Goal: Find specific page/section: Find specific page/section

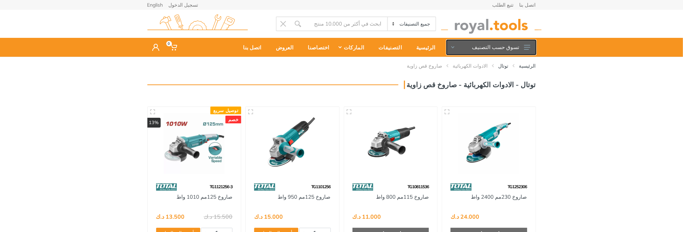
click at [502, 46] on button "تسوق حسب التصنيف" at bounding box center [491, 47] width 89 height 15
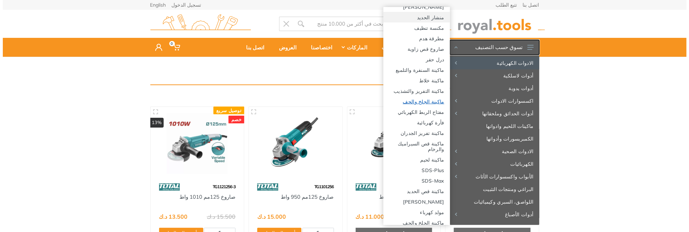
scroll to position [167, 0]
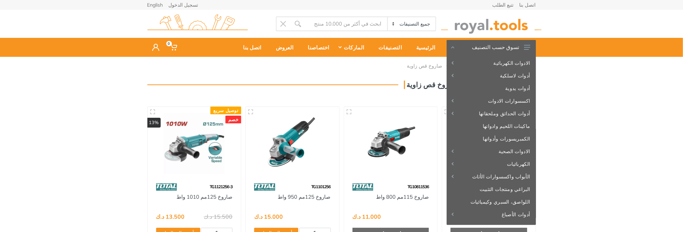
click at [253, 68] on ol "الرئيسية توتال الادوات الكهربائية صاروخ قص زاوية" at bounding box center [341, 65] width 389 height 7
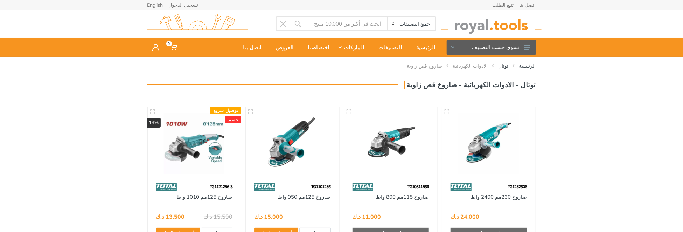
drag, startPoint x: 469, startPoint y: 86, endPoint x: 427, endPoint y: 86, distance: 41.7
click at [427, 86] on h3 "توتال - الادوات الكهربائية - صاروخ قص زاوية" at bounding box center [470, 85] width 132 height 8
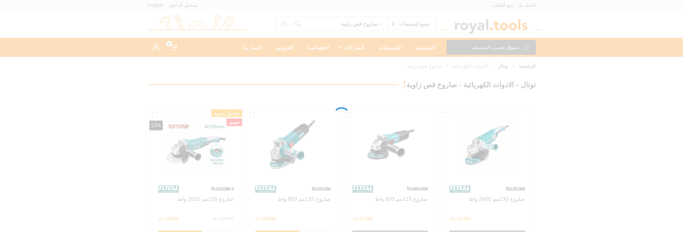
type input "- صاروخ قص زاوية"
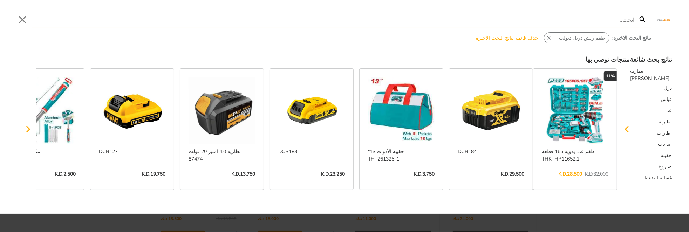
click at [44, 225] on div at bounding box center [344, 116] width 689 height 232
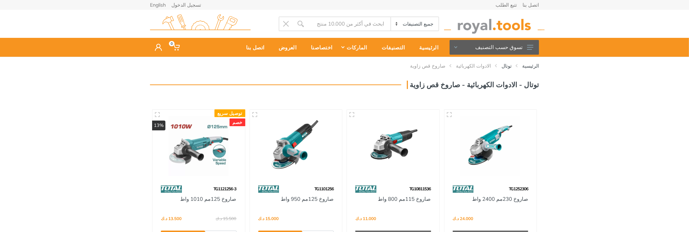
drag, startPoint x: 472, startPoint y: 84, endPoint x: 429, endPoint y: 85, distance: 43.8
click at [429, 85] on h3 "توتال - الادوات الكهربائية - صاروخ قص زاوية" at bounding box center [473, 85] width 132 height 8
type input "صاروخ قص زاوية"
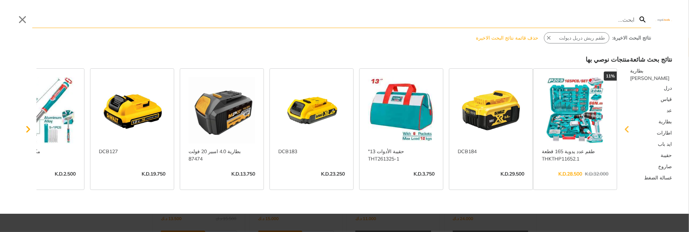
click at [634, 130] on icon "Scroll left" at bounding box center [627, 129] width 14 height 14
click at [628, 126] on icon "Scroll left" at bounding box center [626, 129] width 4 height 7
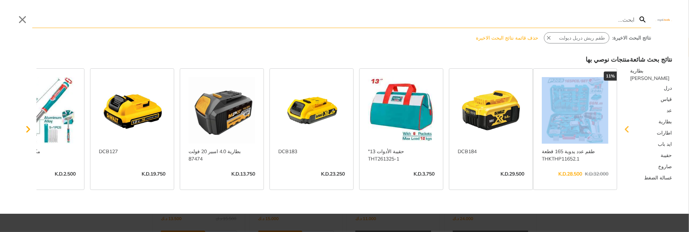
click at [628, 126] on icon "Scroll left" at bounding box center [626, 129] width 4 height 7
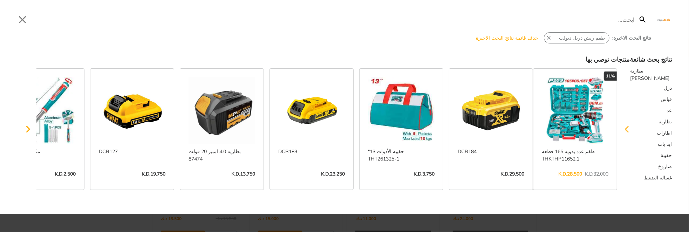
click at [628, 129] on icon "Scroll left" at bounding box center [626, 129] width 4 height 7
click at [25, 126] on div "نتائج بحث شائعة بطارية [PERSON_NAME] درل قياس عد بطارية اطارات ايد باب حقيبة صا…" at bounding box center [344, 123] width 689 height 137
click at [27, 127] on icon "Scroll right" at bounding box center [28, 129] width 4 height 7
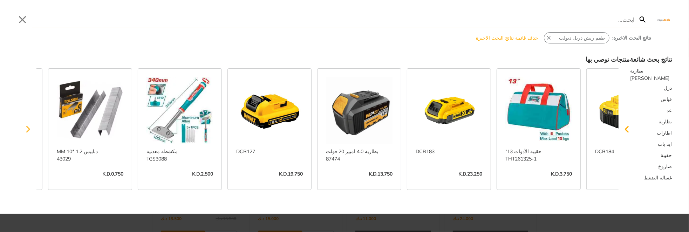
click at [28, 127] on icon "Scroll right" at bounding box center [28, 129] width 4 height 7
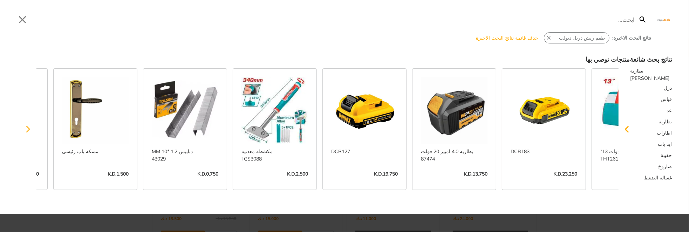
click at [28, 127] on icon "Scroll right" at bounding box center [28, 129] width 4 height 7
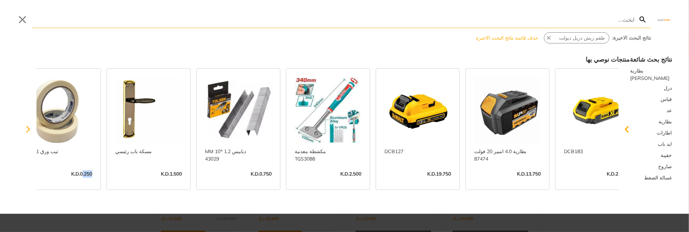
click at [28, 127] on icon "Scroll right" at bounding box center [28, 129] width 4 height 7
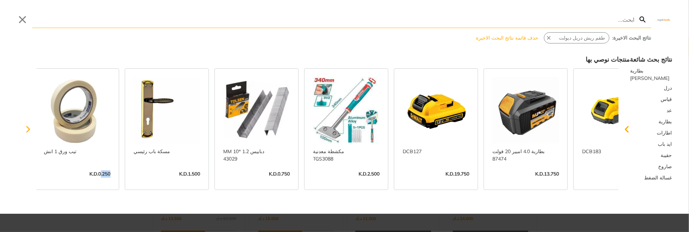
scroll to position [0, -305]
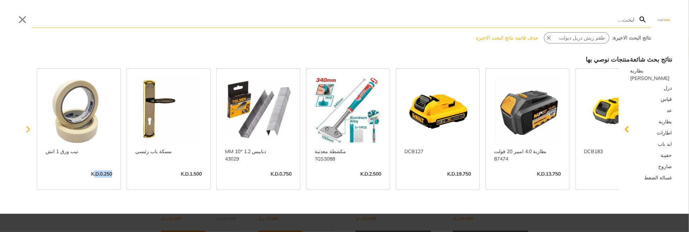
click at [28, 127] on icon "Scroll right" at bounding box center [28, 129] width 4 height 7
click at [634, 129] on icon "Scroll left" at bounding box center [627, 129] width 14 height 14
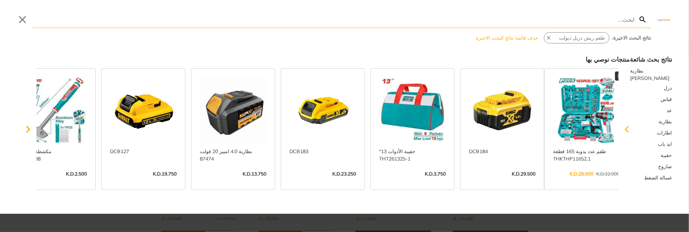
scroll to position [0, 0]
